Goal: Check status: Check status

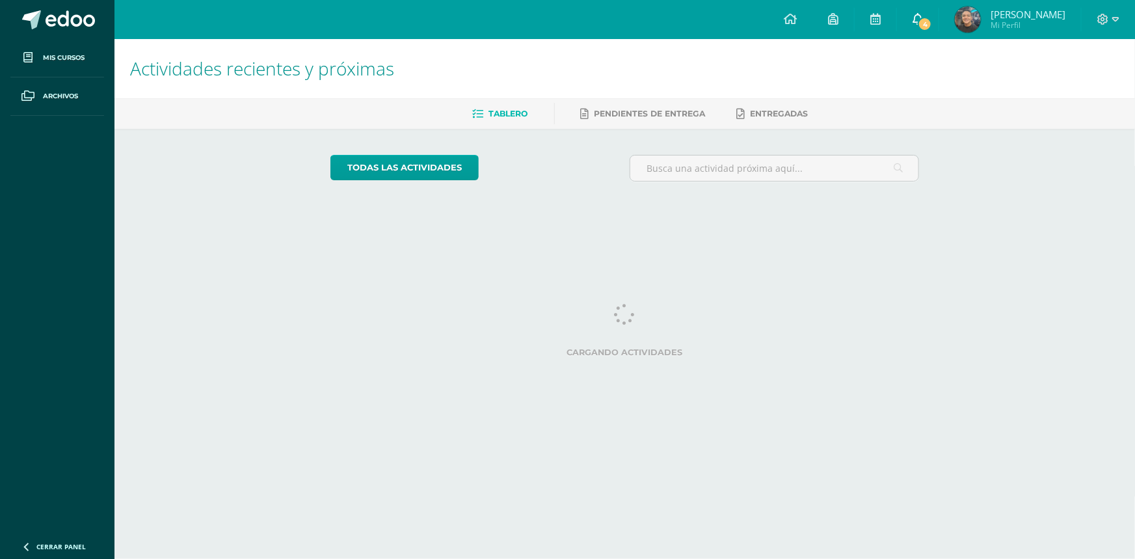
click at [938, 27] on link "4" at bounding box center [918, 19] width 42 height 39
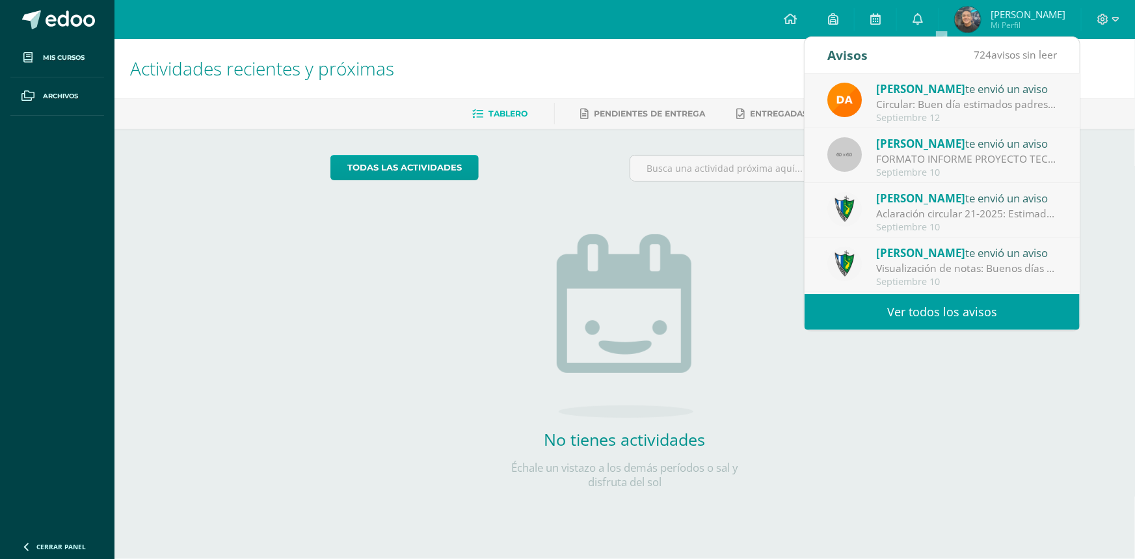
click at [947, 404] on div "Actividades recientes y próximas Tablero Pendientes de entrega Entregadas todas…" at bounding box center [624, 284] width 1020 height 491
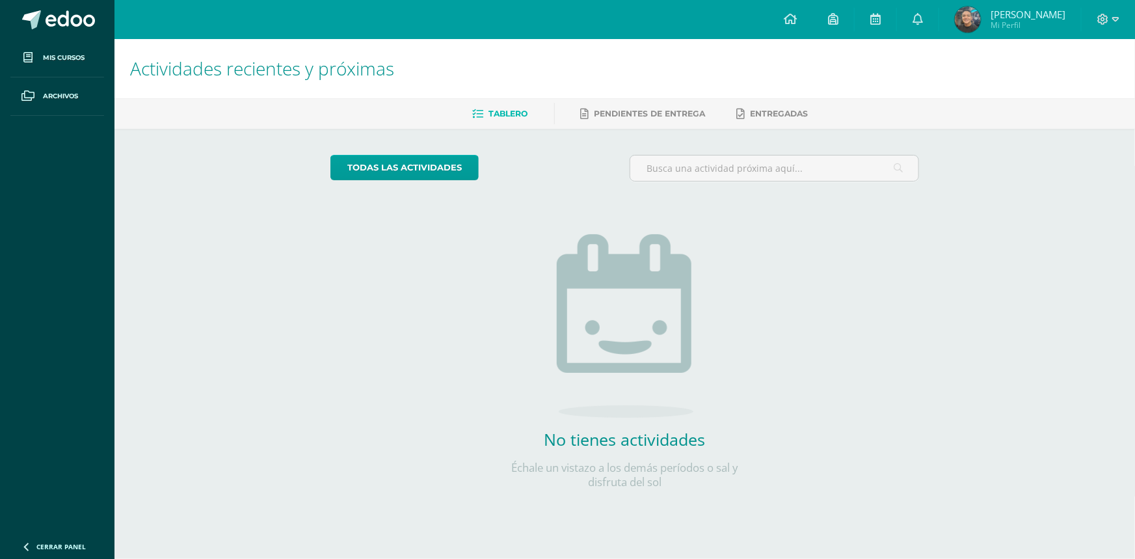
click at [1027, 14] on span "[PERSON_NAME]" at bounding box center [1027, 14] width 75 height 13
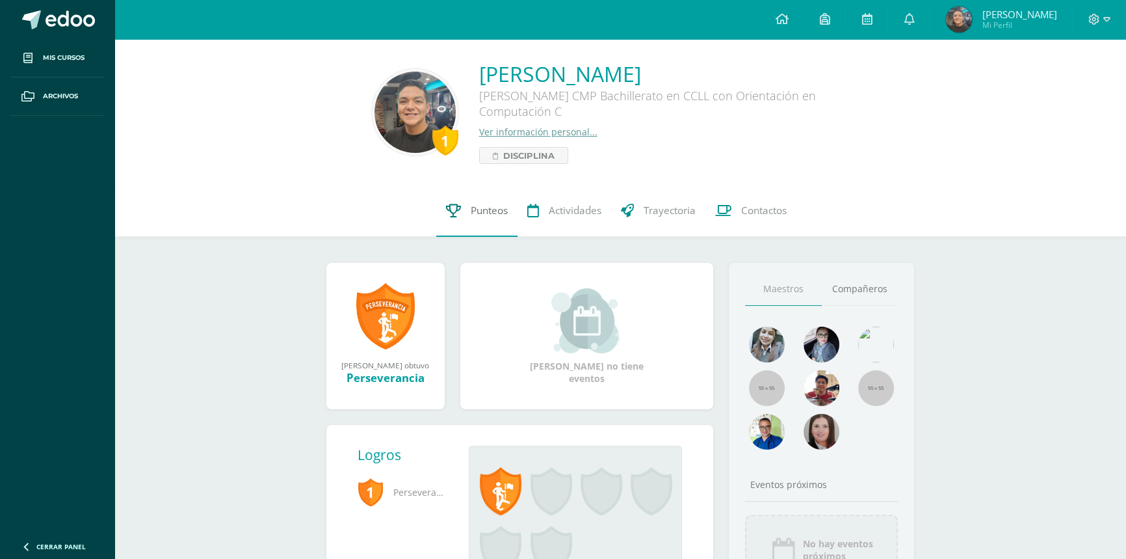
click at [494, 218] on link "Punteos" at bounding box center [476, 211] width 81 height 52
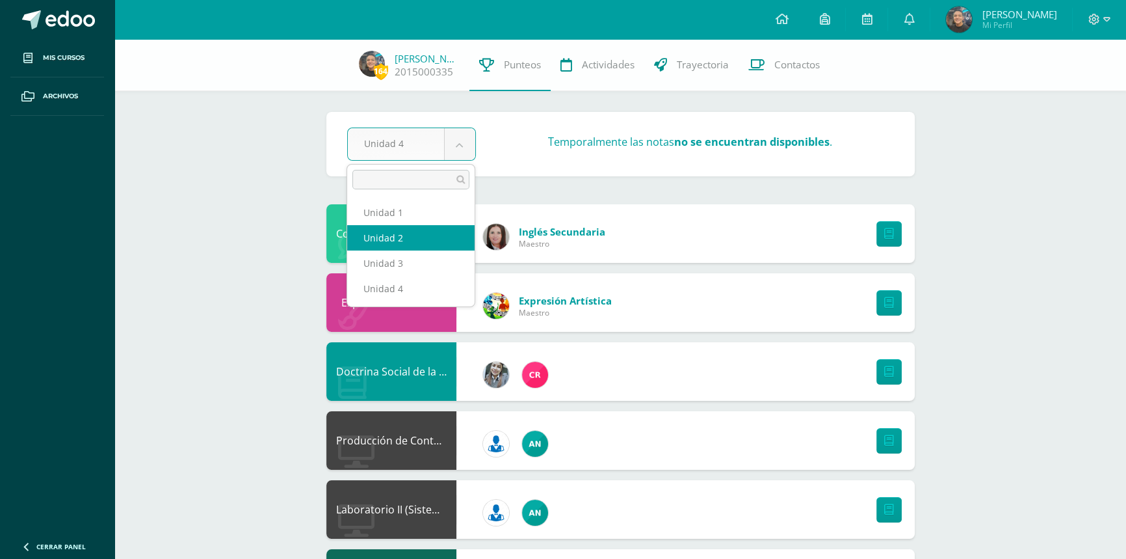
select select "Unidad 2"
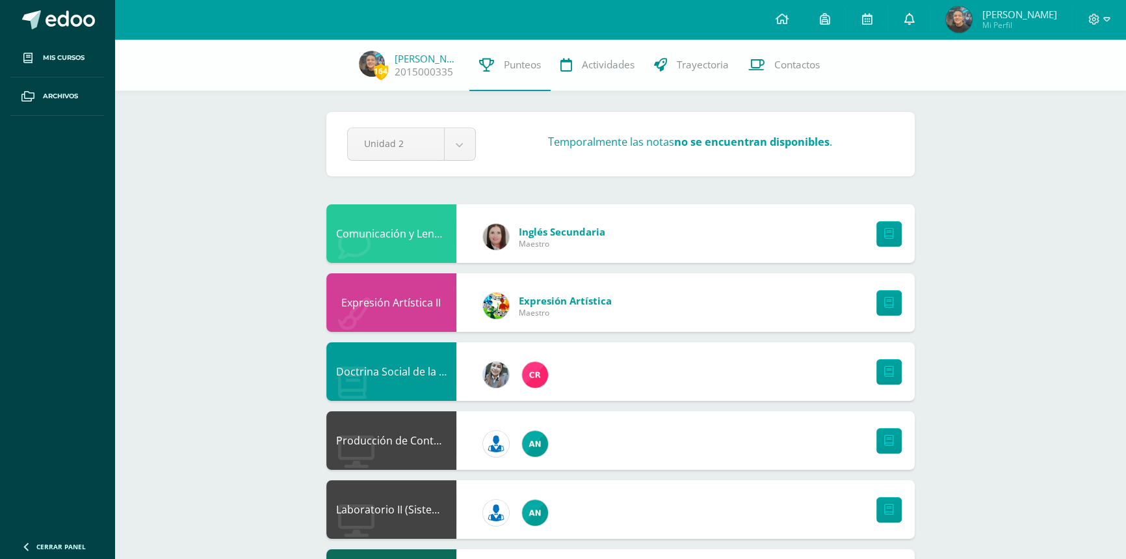
click at [930, 18] on link at bounding box center [909, 19] width 42 height 39
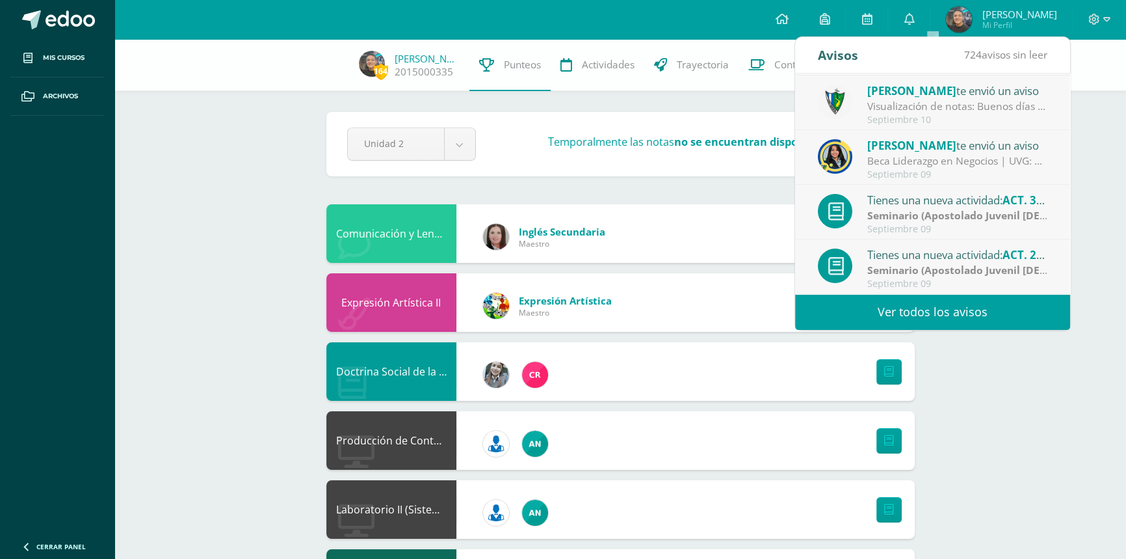
scroll to position [157, 0]
